Goal: Information Seeking & Learning: Check status

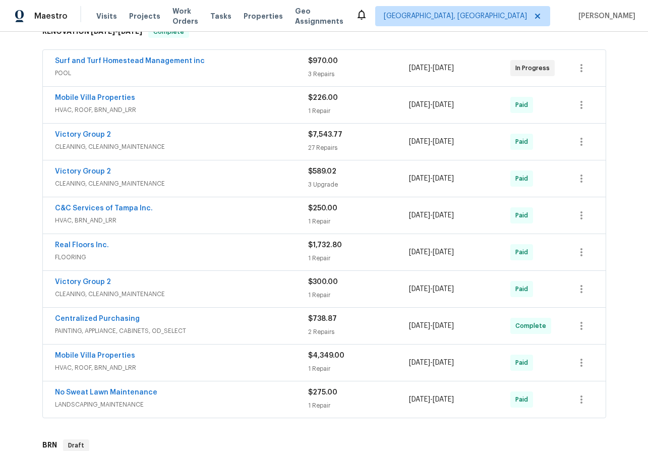
scroll to position [168, 0]
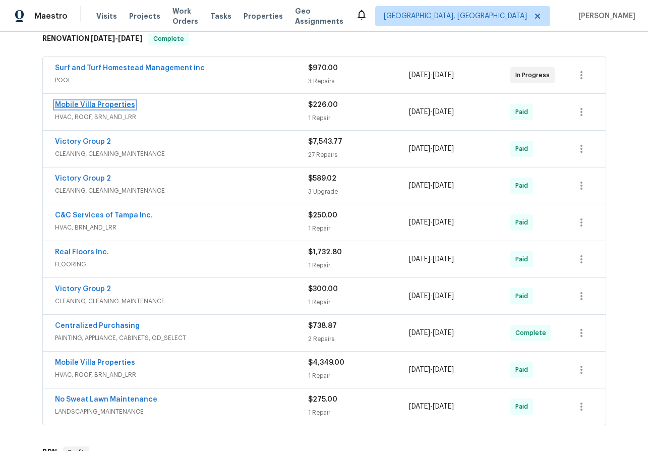
click at [97, 106] on link "Mobile Villa Properties" at bounding box center [95, 104] width 80 height 7
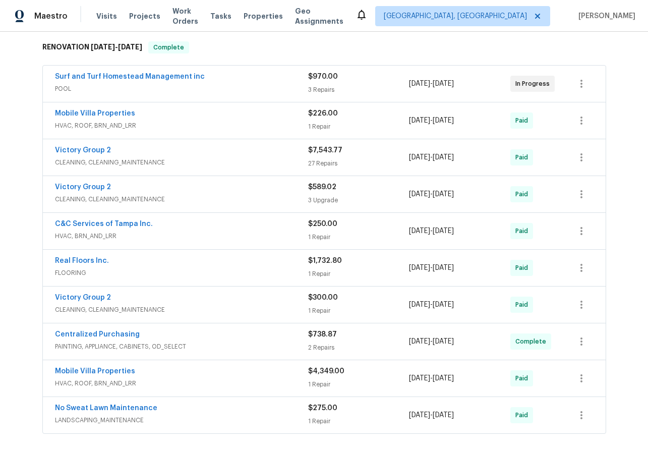
scroll to position [156, 0]
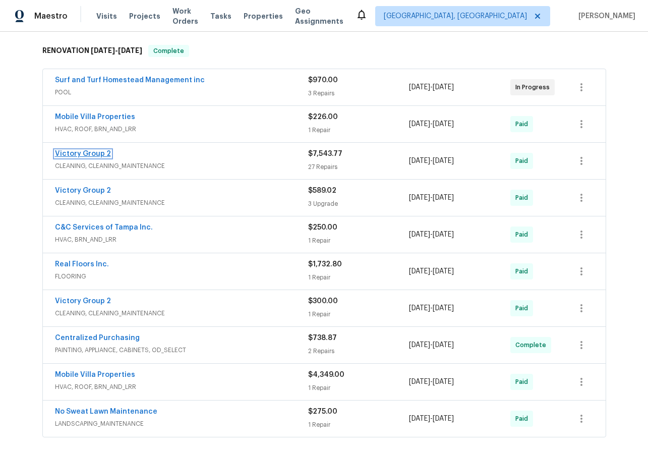
click at [86, 153] on link "Victory Group 2" at bounding box center [83, 153] width 56 height 7
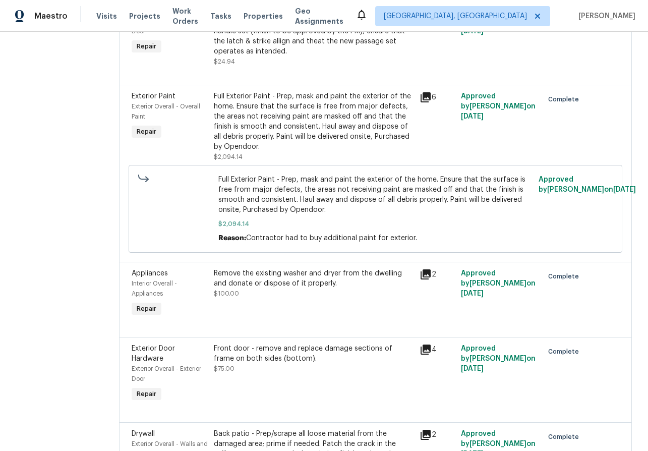
scroll to position [195, 0]
click at [429, 97] on icon at bounding box center [426, 97] width 12 height 12
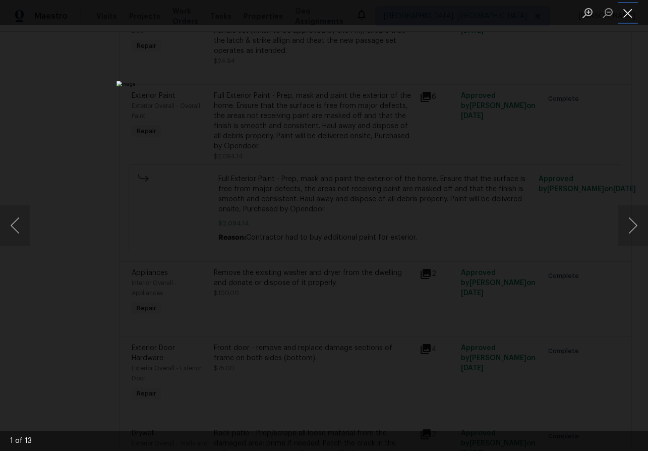
click at [630, 11] on button "Close lightbox" at bounding box center [628, 13] width 20 height 18
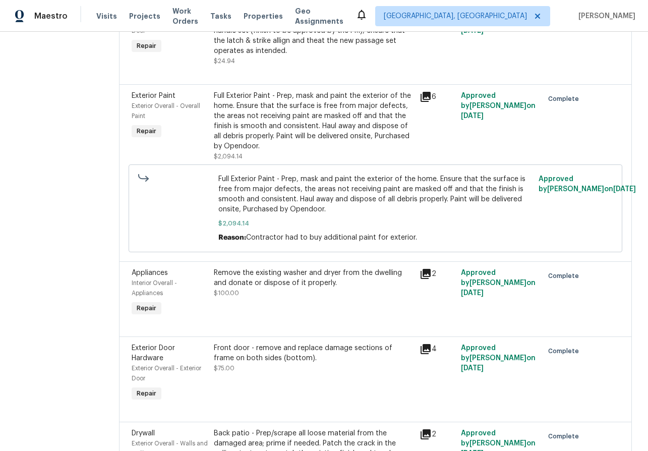
scroll to position [0, 0]
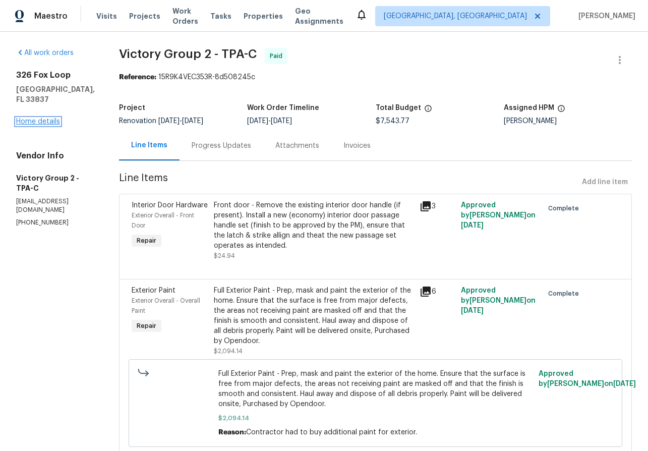
click at [44, 118] on link "Home details" at bounding box center [38, 121] width 44 height 7
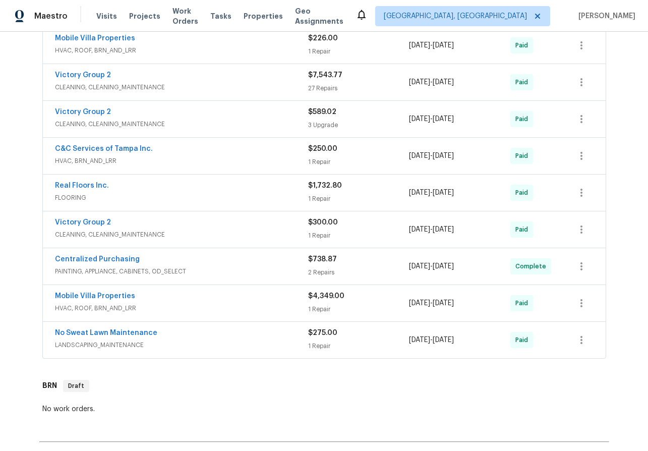
scroll to position [236, 0]
click at [89, 295] on link "Mobile Villa Properties" at bounding box center [95, 295] width 80 height 7
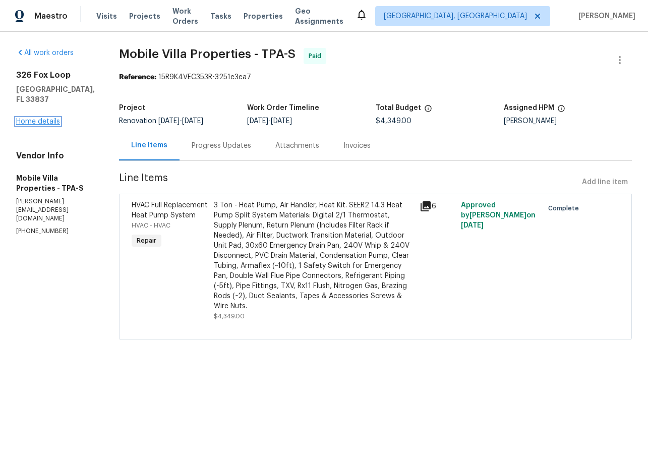
click at [25, 125] on link "Home details" at bounding box center [38, 121] width 44 height 7
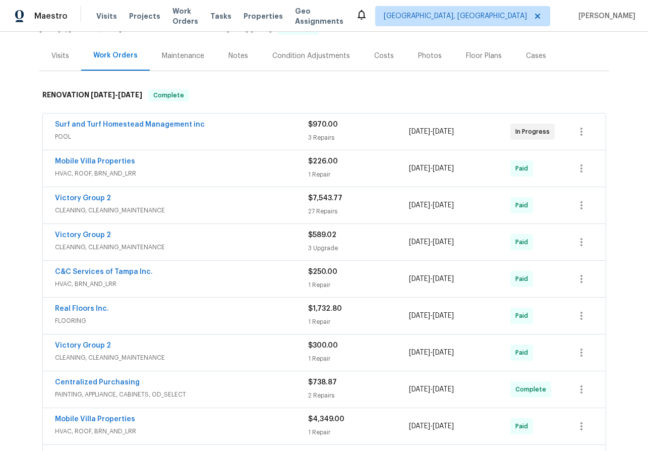
scroll to position [246, 0]
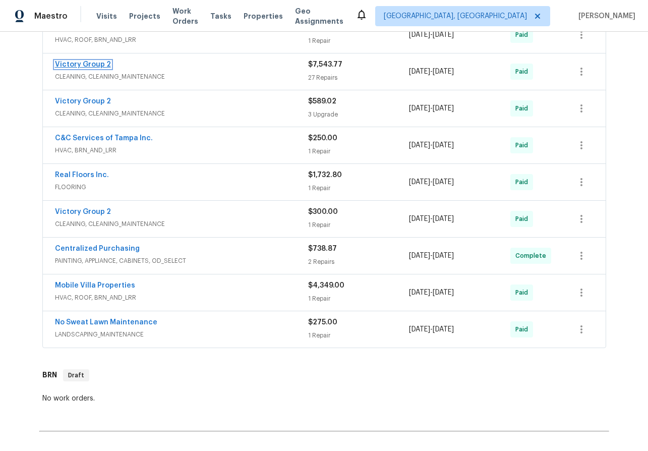
click at [80, 64] on link "Victory Group 2" at bounding box center [83, 64] width 56 height 7
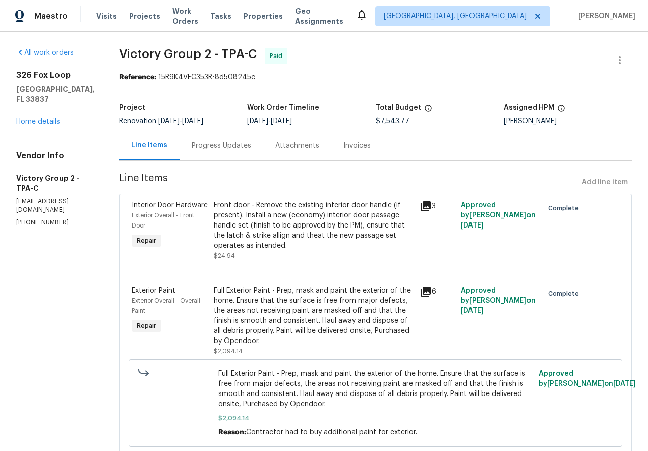
click at [210, 146] on div "Progress Updates" at bounding box center [222, 146] width 60 height 10
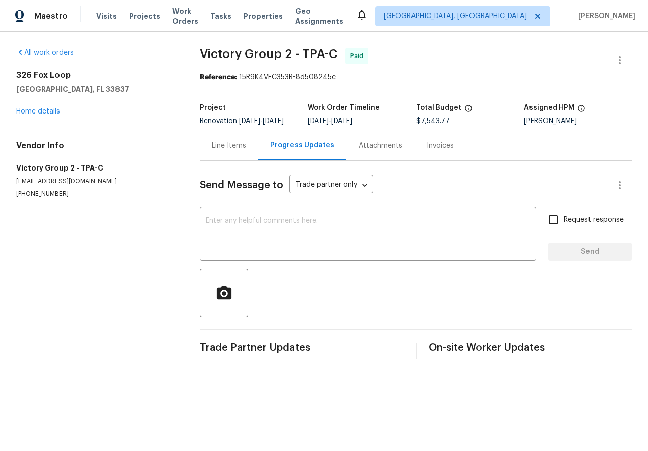
click at [224, 151] on div "Line Items" at bounding box center [229, 146] width 34 height 10
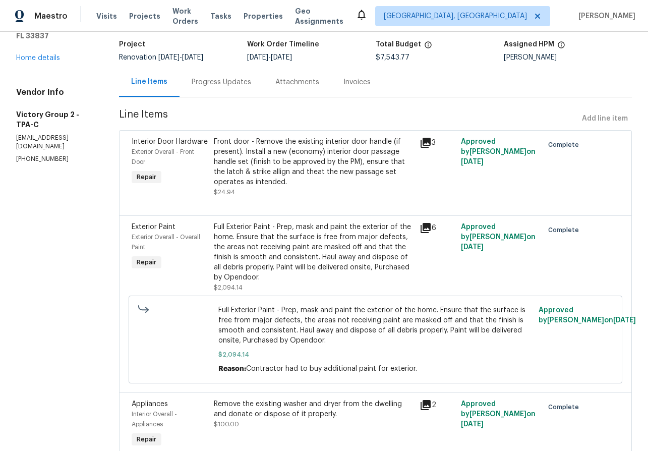
scroll to position [81, 0]
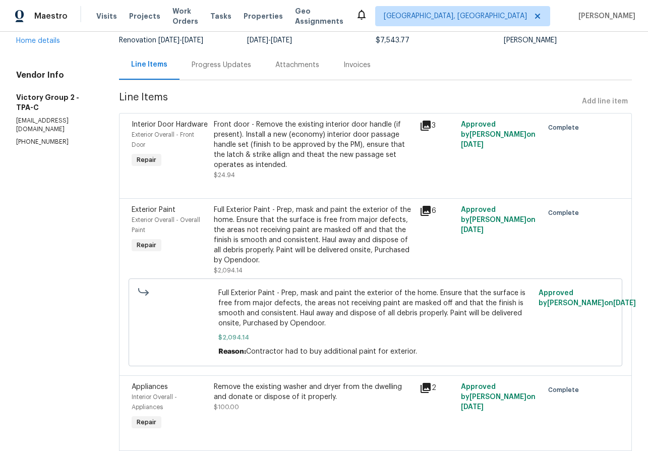
click at [431, 205] on icon at bounding box center [426, 211] width 12 height 12
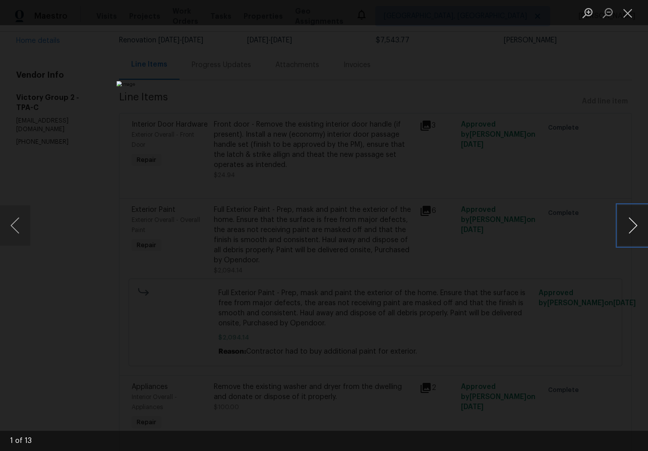
click at [634, 224] on button "Next image" at bounding box center [633, 225] width 30 height 40
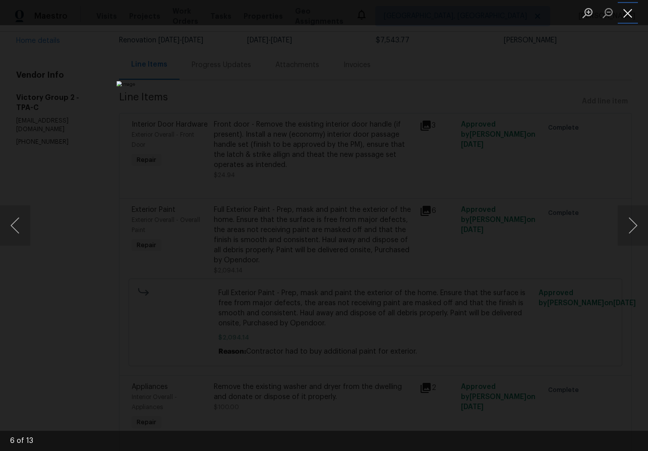
click at [630, 13] on button "Close lightbox" at bounding box center [628, 13] width 20 height 18
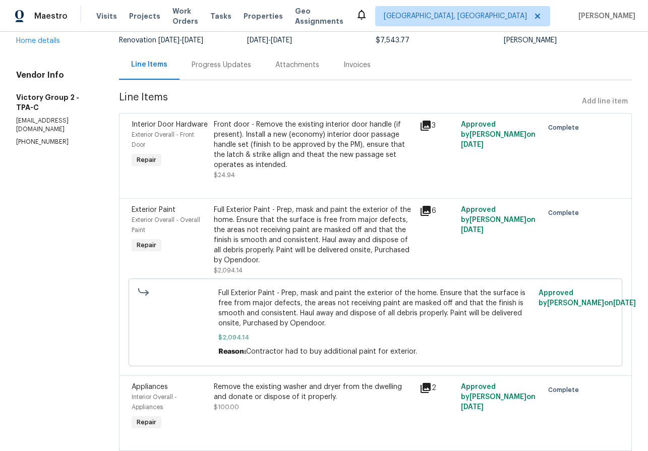
scroll to position [0, 0]
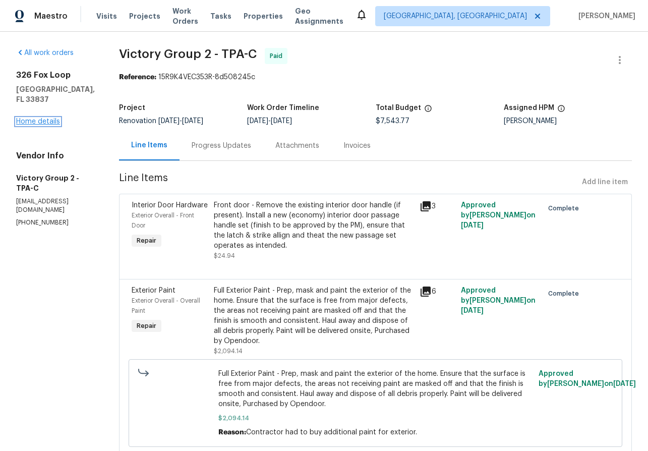
click at [38, 118] on link "Home details" at bounding box center [38, 121] width 44 height 7
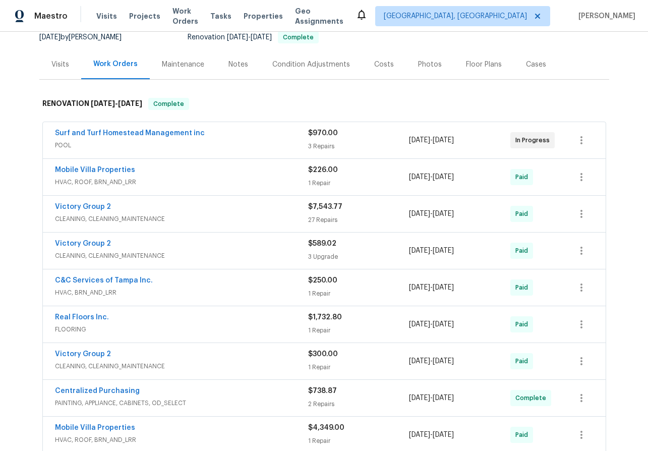
scroll to position [103, 0]
click at [87, 207] on link "Victory Group 2" at bounding box center [83, 207] width 56 height 7
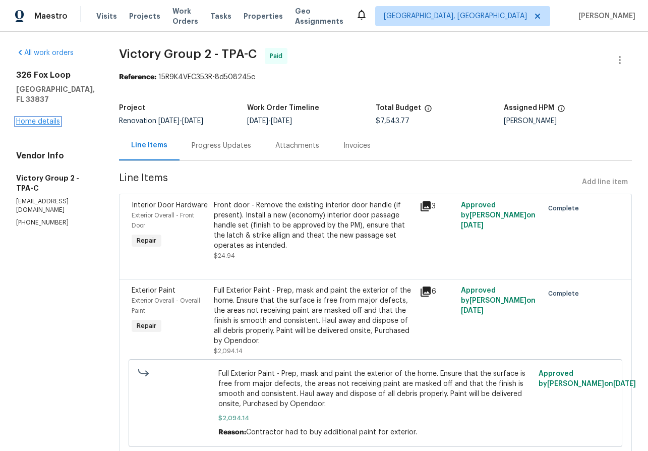
click at [40, 118] on link "Home details" at bounding box center [38, 121] width 44 height 7
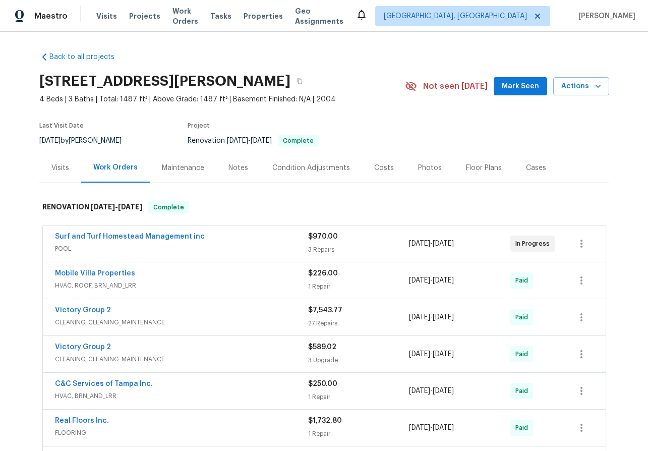
click at [228, 173] on div "Notes" at bounding box center [238, 168] width 44 height 30
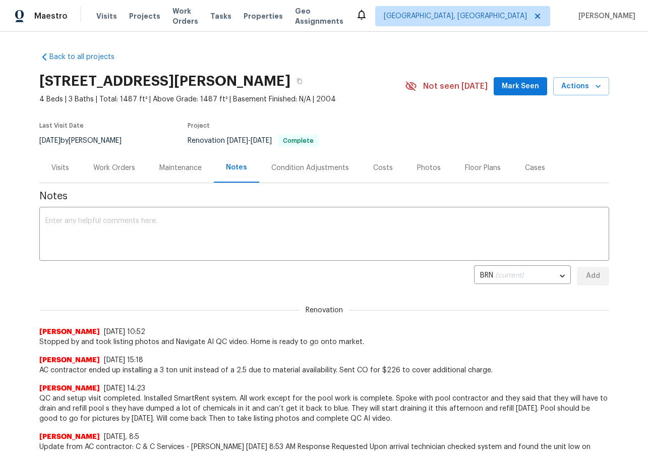
scroll to position [1, 0]
click at [59, 167] on div "Visits" at bounding box center [60, 167] width 18 height 10
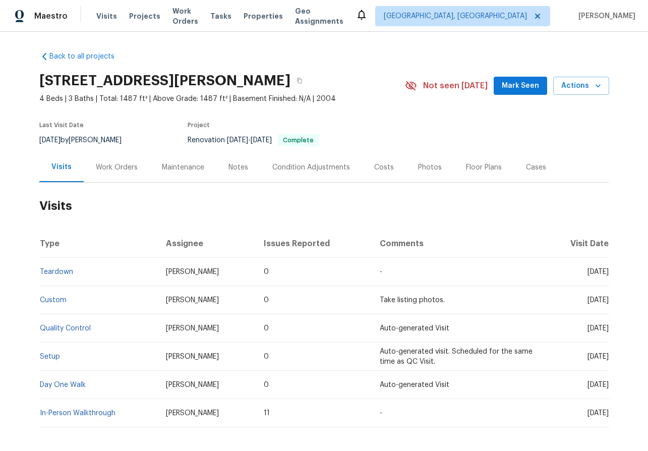
click at [110, 169] on div "Work Orders" at bounding box center [117, 167] width 42 height 10
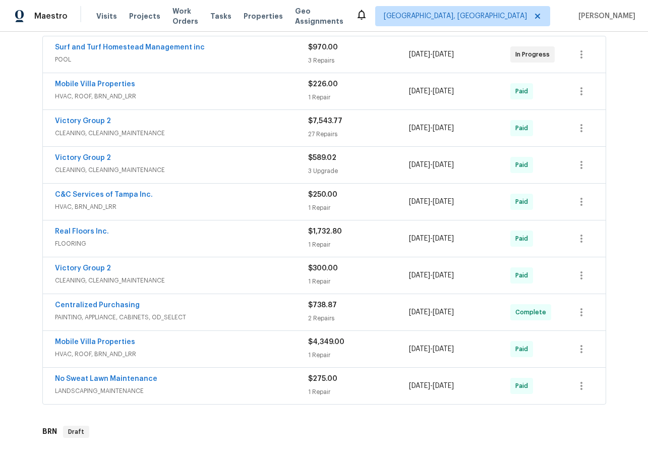
scroll to position [231, 0]
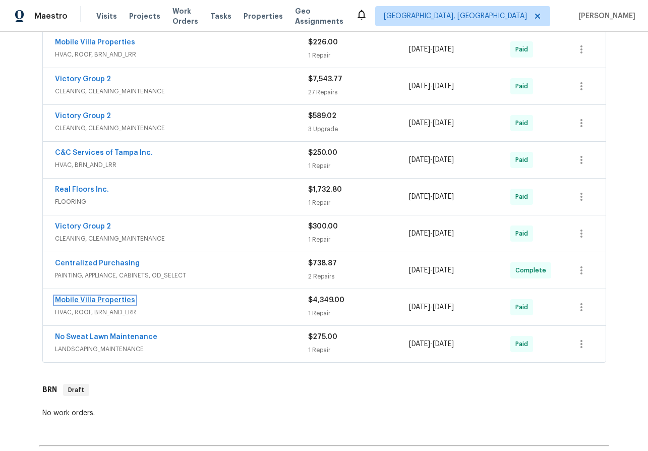
click at [97, 300] on link "Mobile Villa Properties" at bounding box center [95, 300] width 80 height 7
